Goal: Transaction & Acquisition: Obtain resource

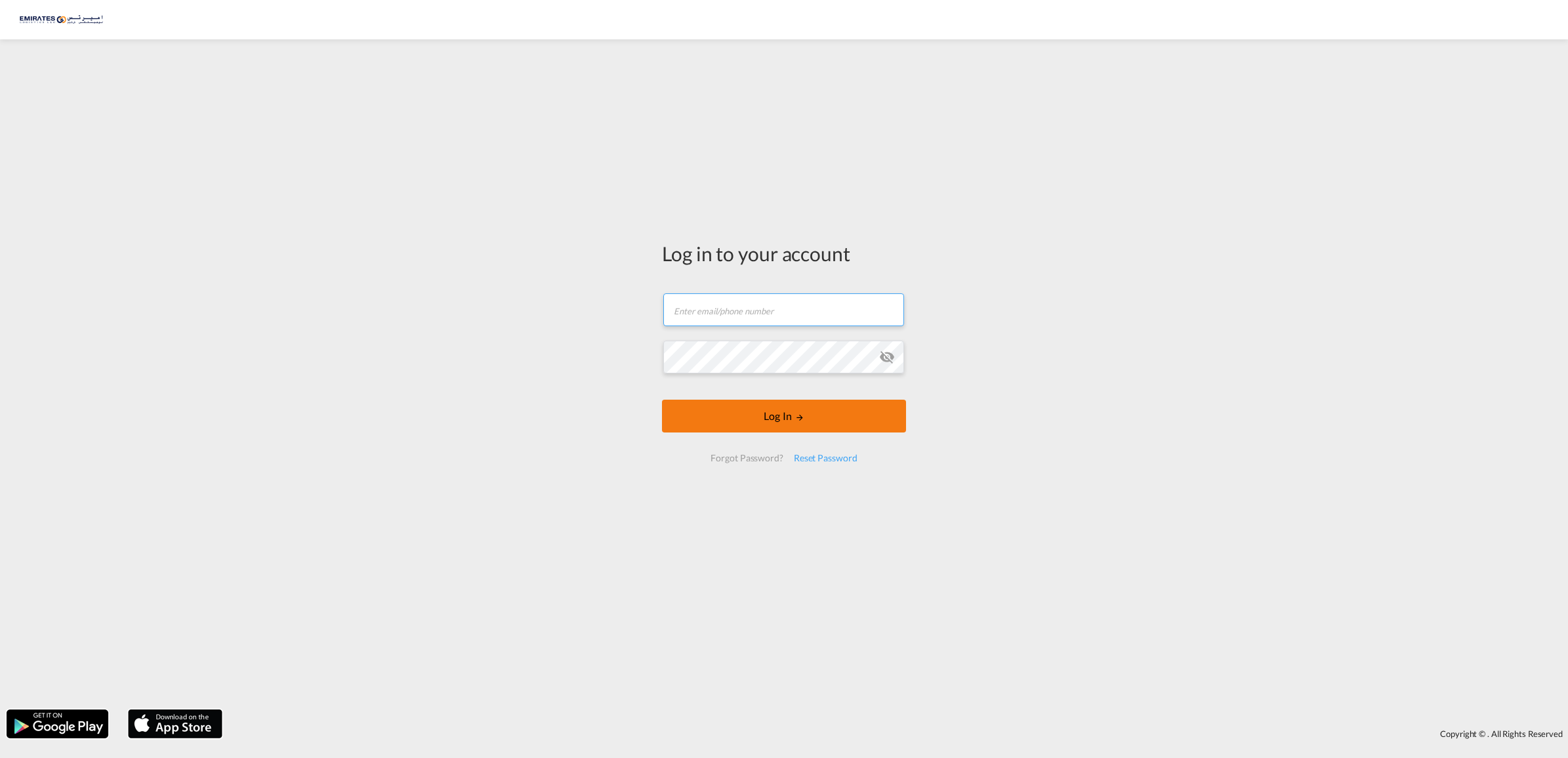
type input "[EMAIL_ADDRESS][DOMAIN_NAME]"
click at [784, 415] on button "Log In" at bounding box center [784, 415] width 244 height 33
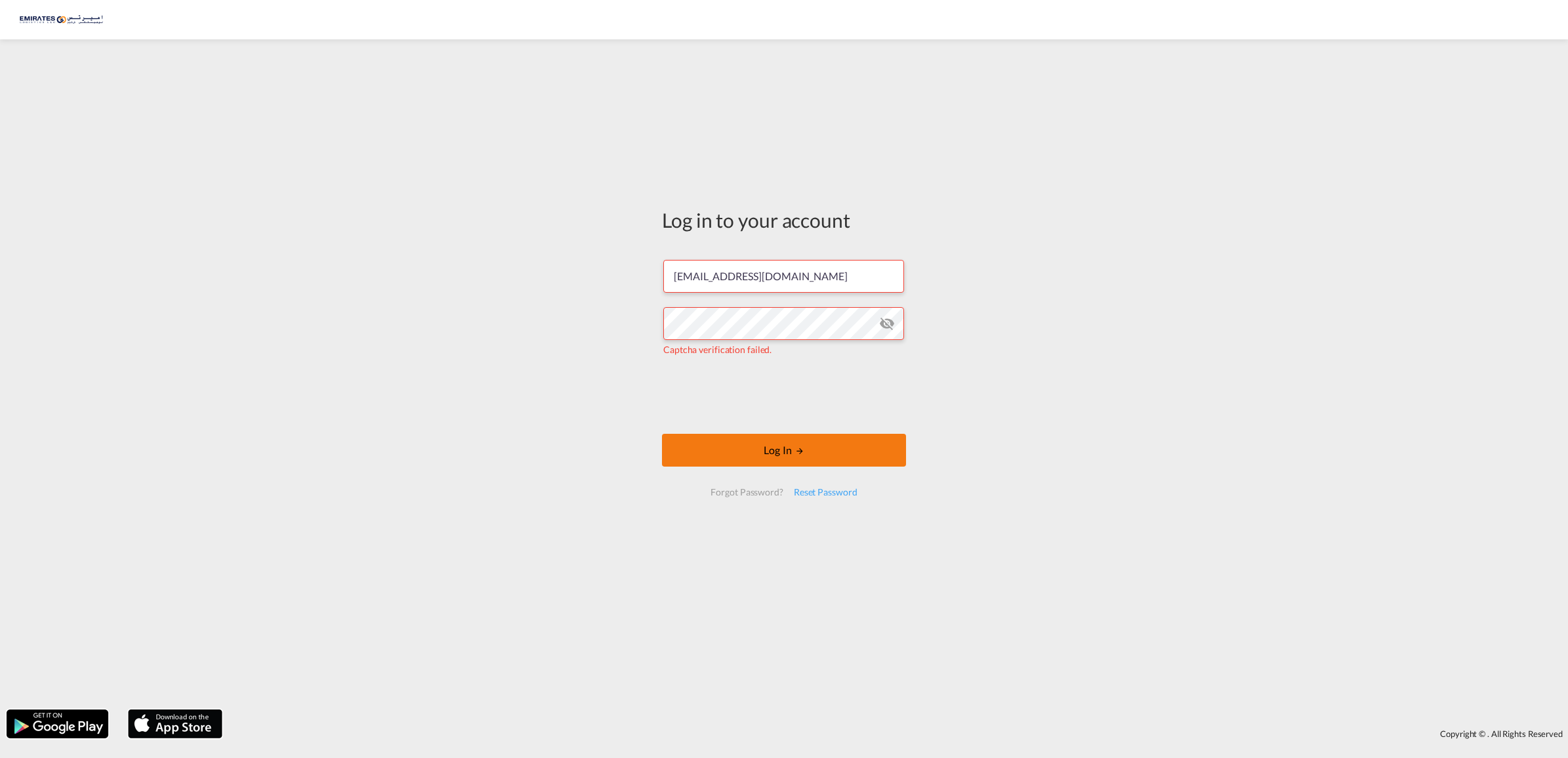
click at [785, 457] on button "Log In" at bounding box center [784, 449] width 244 height 33
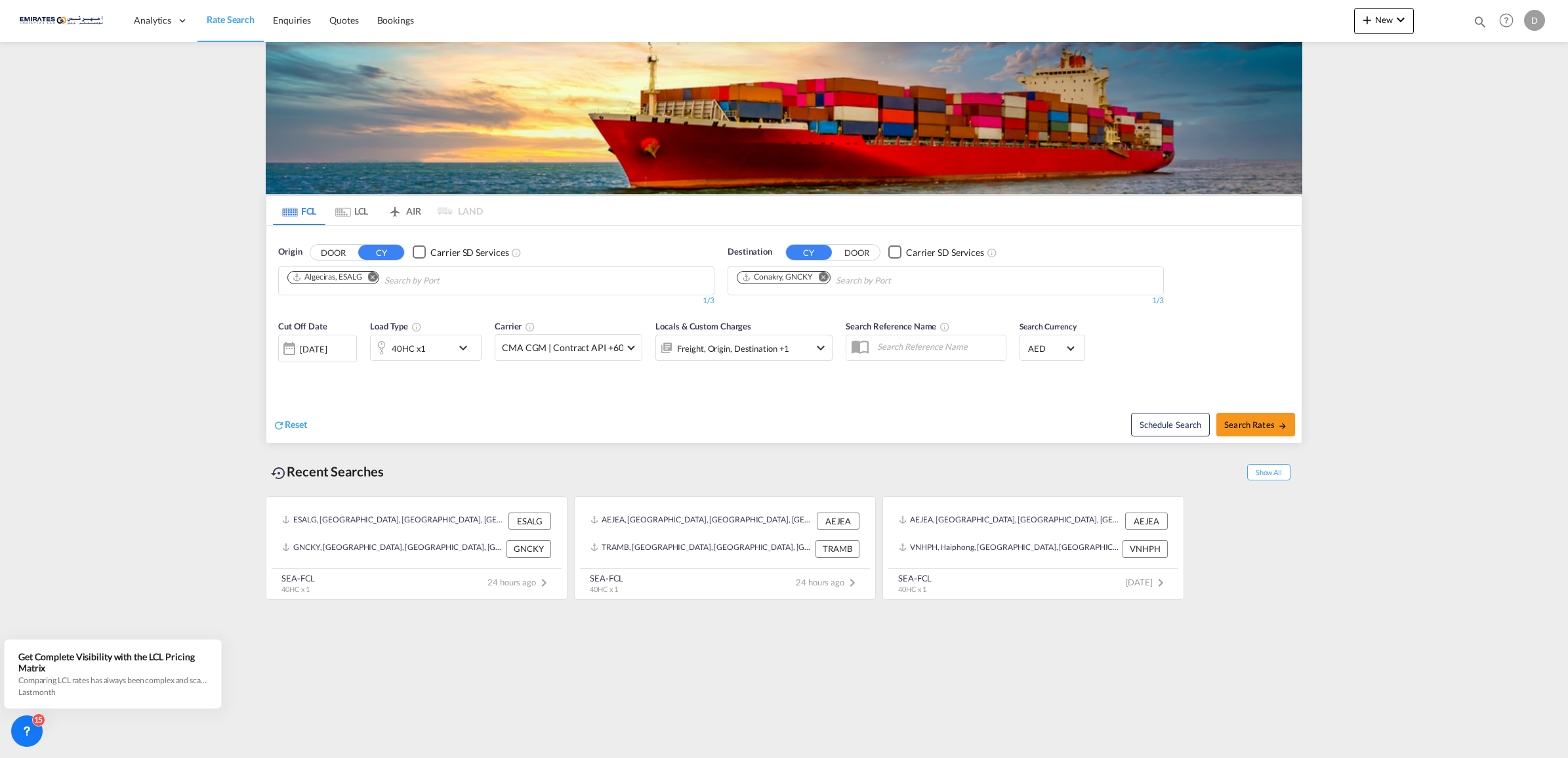
click at [372, 279] on md-icon "Remove" at bounding box center [372, 276] width 10 height 10
type input "jebel ali"
click at [354, 309] on div "[GEOGRAPHIC_DATA] AEJEA" at bounding box center [389, 311] width 249 height 39
click at [829, 275] on md-icon "Remove" at bounding box center [823, 276] width 10 height 10
type input "cartage"
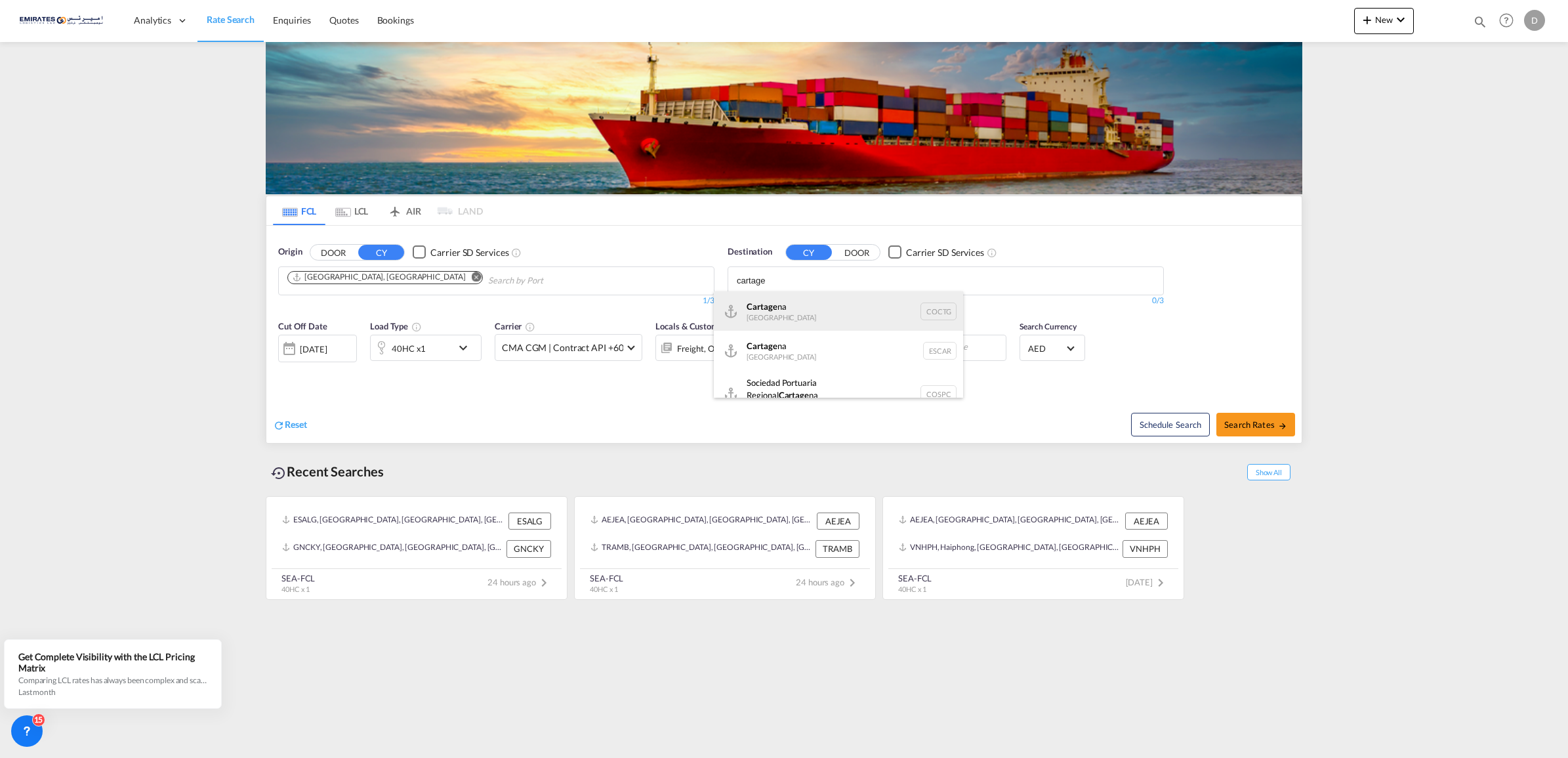
click at [776, 317] on div "Cartage na [GEOGRAPHIC_DATA] COCTG" at bounding box center [839, 311] width 249 height 39
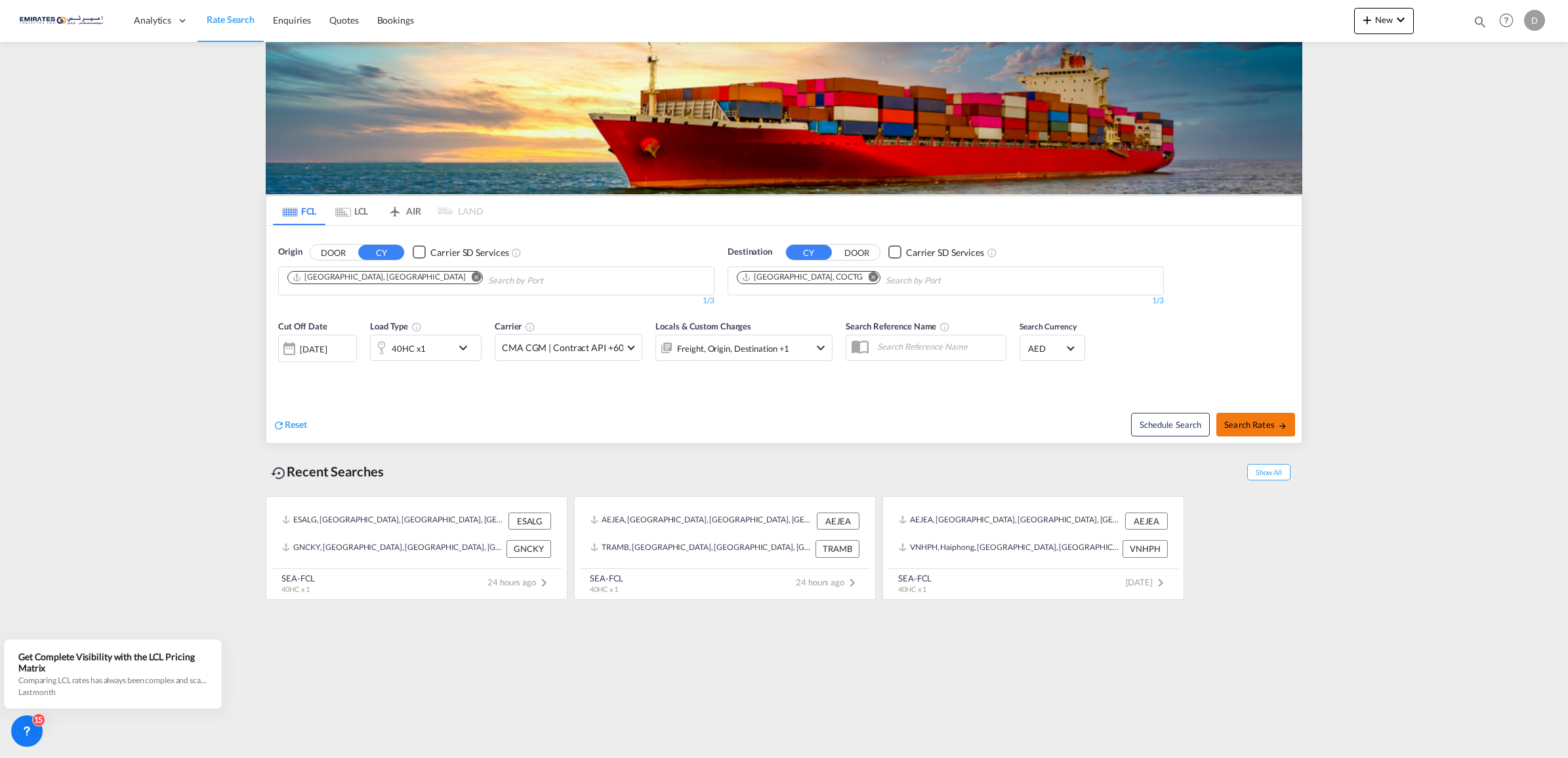
click at [1248, 425] on span "Search Rates" at bounding box center [1255, 424] width 63 height 11
type input "AEJEA to COCTG / [DATE]"
